Goal: Information Seeking & Learning: Find specific fact

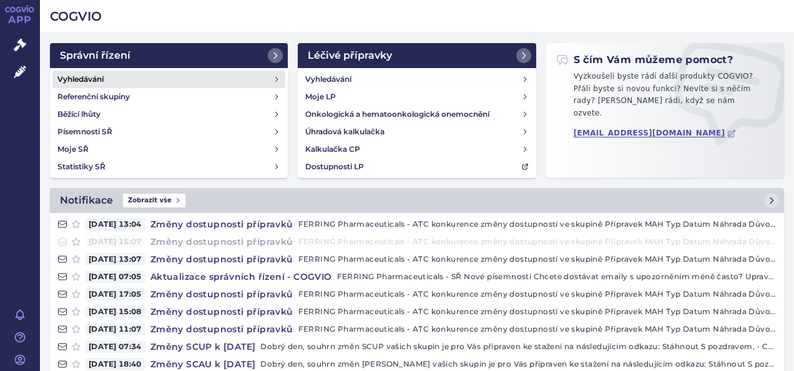
click at [102, 80] on h4 "Vyhledávání" at bounding box center [80, 79] width 46 height 12
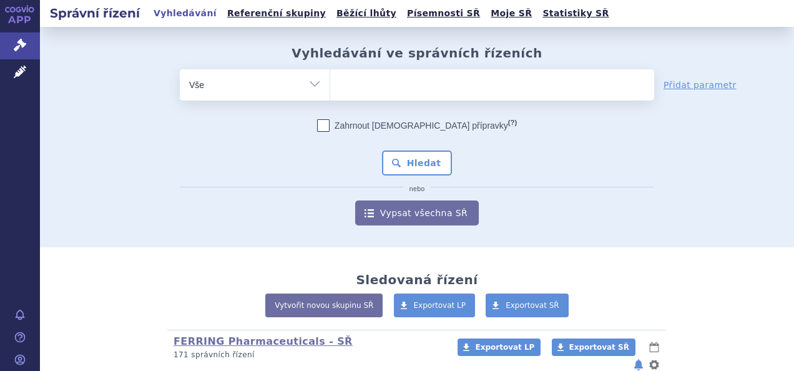
click at [311, 85] on select "Vše Spisová značka Typ SŘ Přípravek/SUKL kód Účastník/Držitel" at bounding box center [255, 83] width 150 height 28
select select "filter-atc-group"
click at [180, 69] on select "Vše Spisová značka Typ SŘ Přípravek/SUKL kód Účastník/Držitel" at bounding box center [255, 83] width 150 height 28
click at [404, 81] on ul at bounding box center [492, 82] width 324 height 26
click at [330, 81] on select at bounding box center [329, 84] width 1 height 31
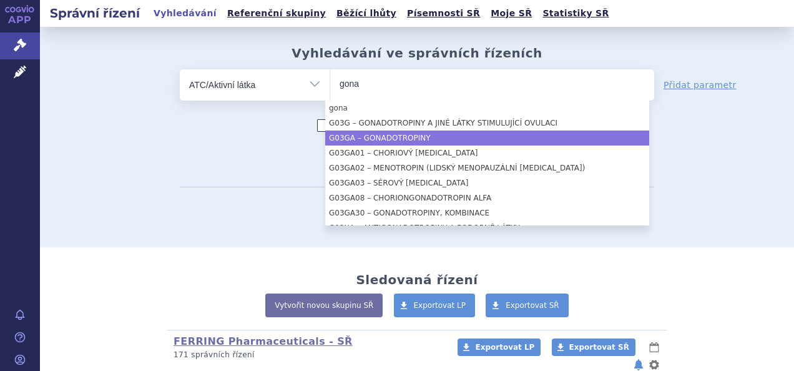
type input "gona"
select select "G03GA"
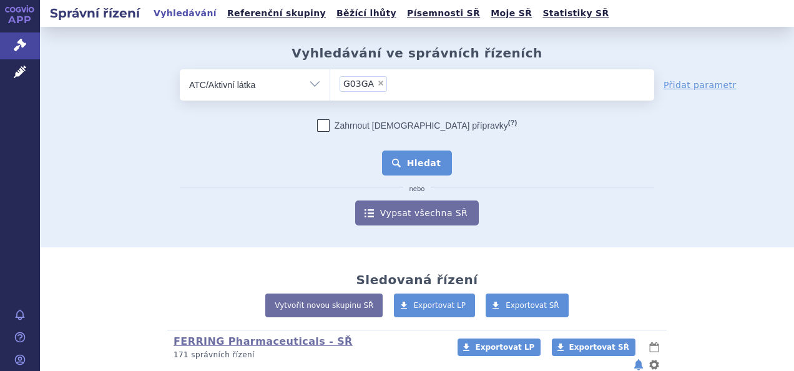
click at [417, 163] on button "Hledat" at bounding box center [417, 162] width 71 height 25
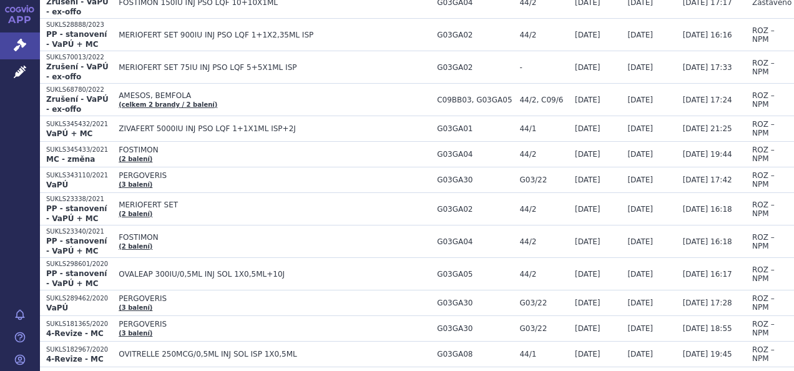
scroll to position [367, 0]
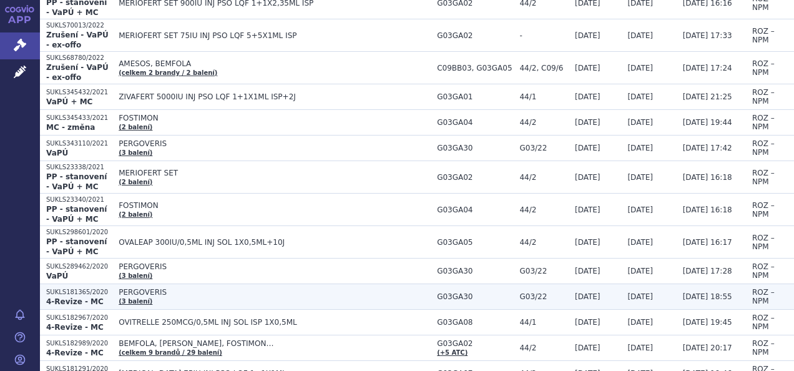
click at [87, 297] on strong "4-Revize - MC" at bounding box center [74, 301] width 57 height 9
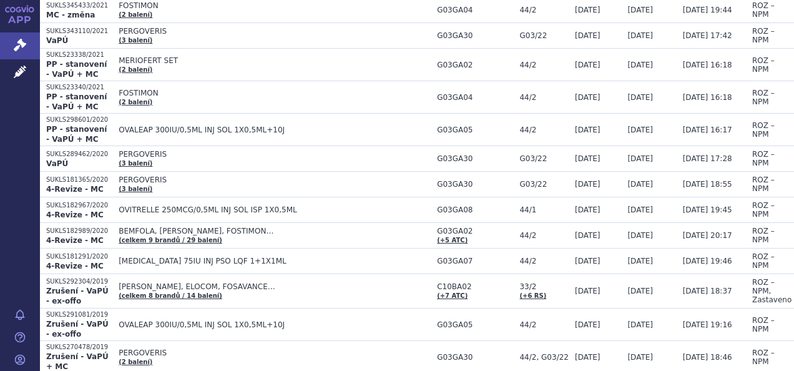
scroll to position [483, 0]
